Goal: Browse casually: Explore the website without a specific task or goal

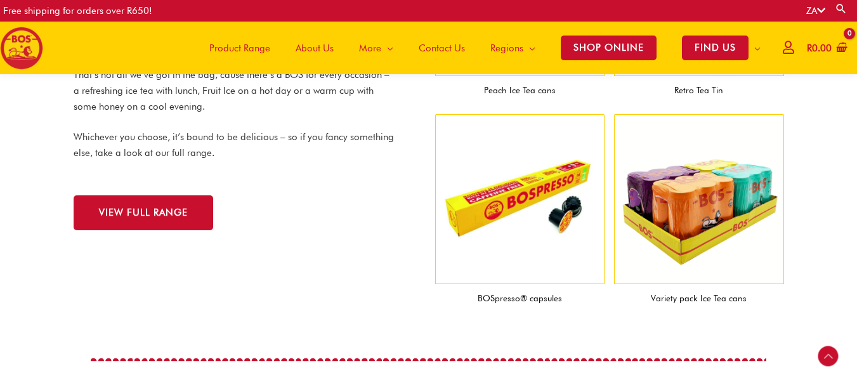
scroll to position [1421, 0]
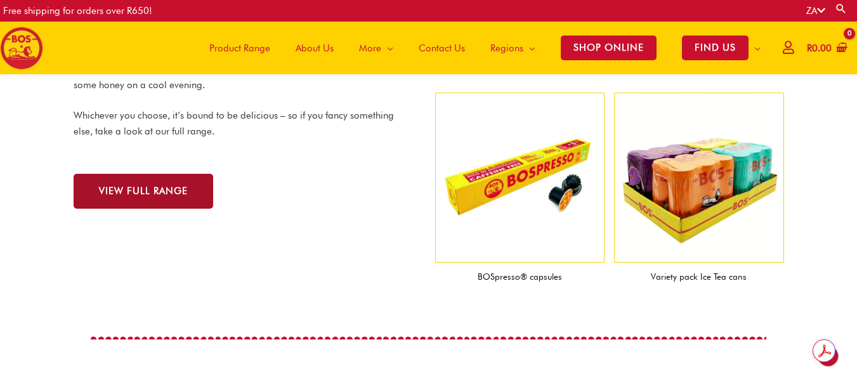
click at [147, 194] on span "VIEW FULL RANGE" at bounding box center [143, 192] width 89 height 10
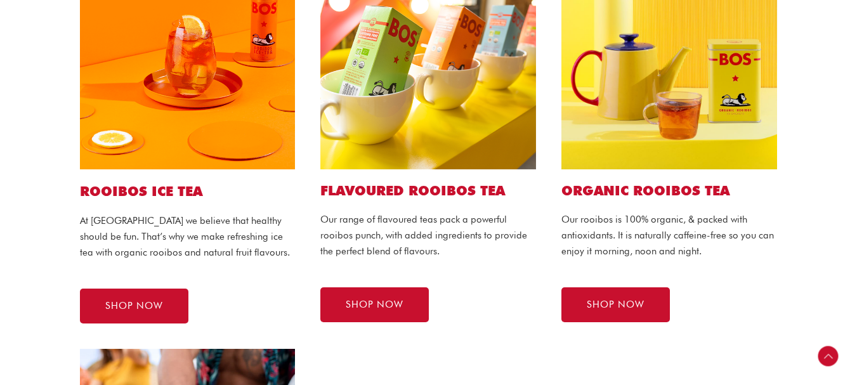
scroll to position [362, 0]
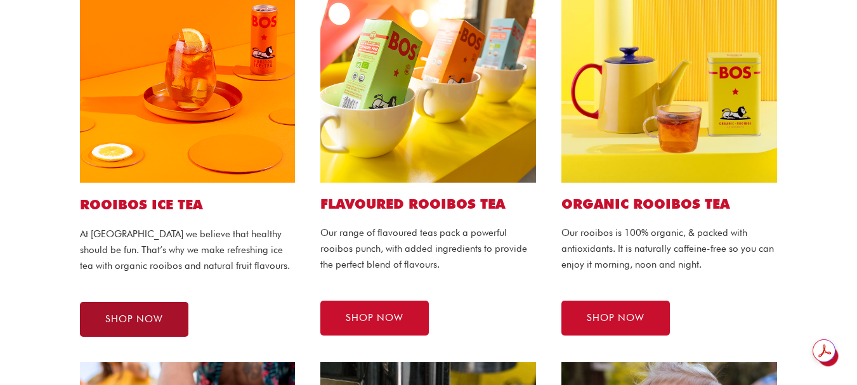
click at [152, 322] on span "SHOP NOW" at bounding box center [134, 320] width 58 height 10
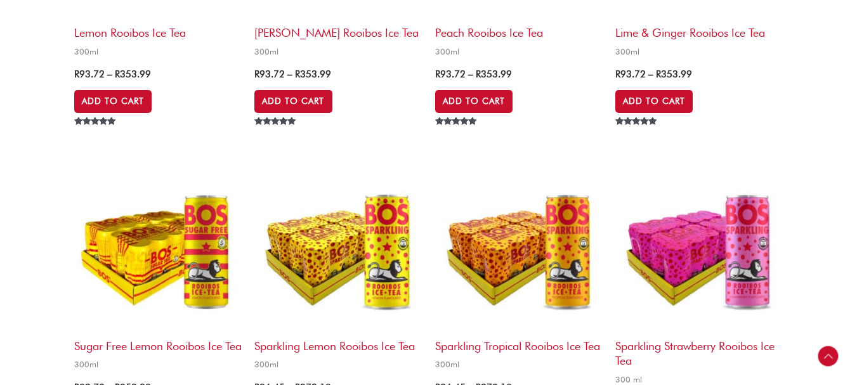
scroll to position [1613, 0]
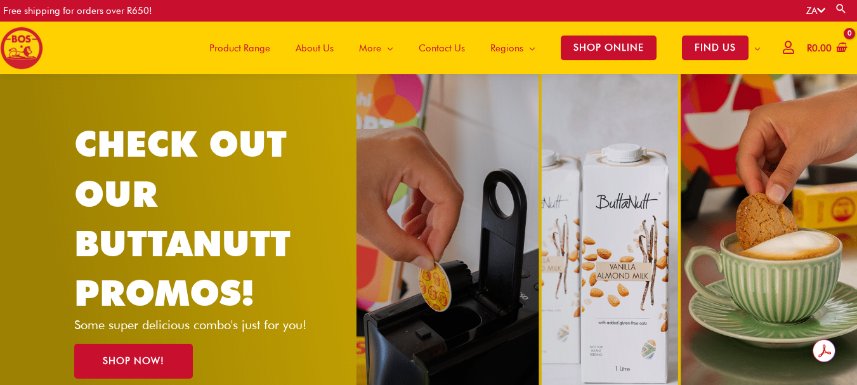
scroll to position [1419, 0]
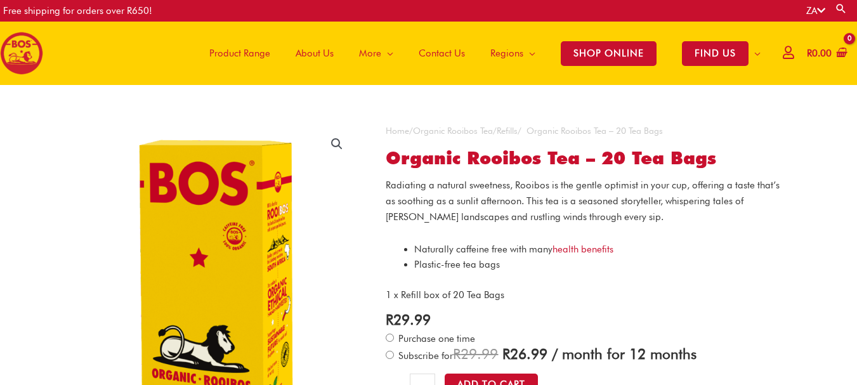
scroll to position [54, 0]
